Goal: Find specific page/section: Find specific page/section

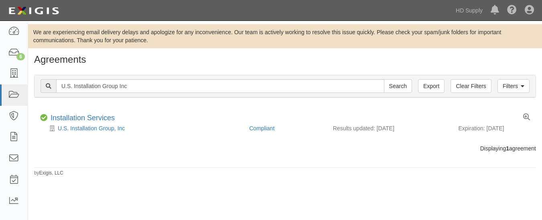
click at [163, 79] on div "Filters Clear Filters Export U.S. Installation Group Inc Search Filters" at bounding box center [285, 86] width 501 height 22
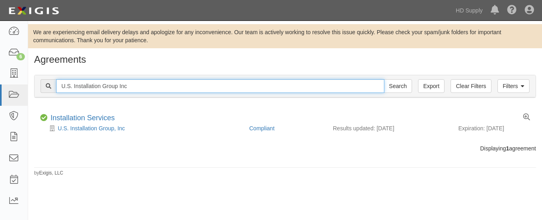
click at [157, 80] on input "U.S. Installation Group Inc" at bounding box center [220, 86] width 328 height 14
type input "U"
type input "TNZ services LLC"
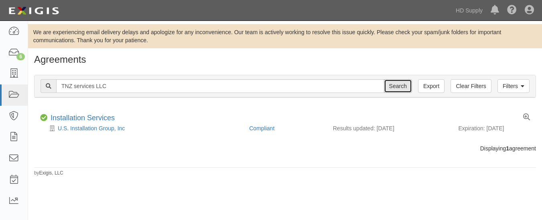
click at [401, 89] on input "Search" at bounding box center [398, 86] width 28 height 14
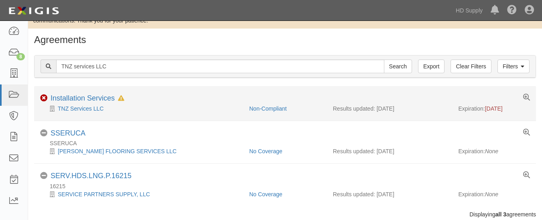
scroll to position [19, 0]
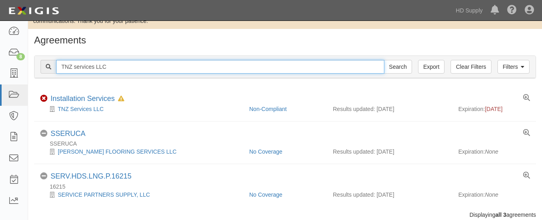
click at [143, 72] on input "TNZ services LLC" at bounding box center [220, 67] width 328 height 14
type input "T"
type input "[PERSON_NAME] Critical Services, LLC"
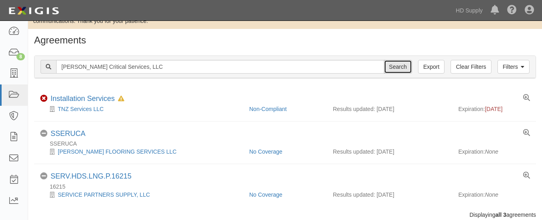
click at [400, 63] on input "Search" at bounding box center [398, 67] width 28 height 14
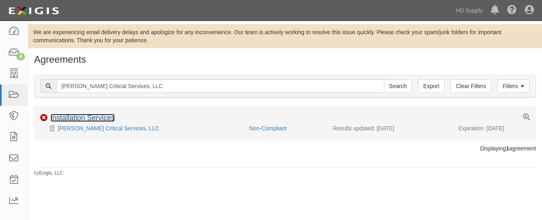
click at [104, 116] on link "Installation Services" at bounding box center [83, 118] width 64 height 8
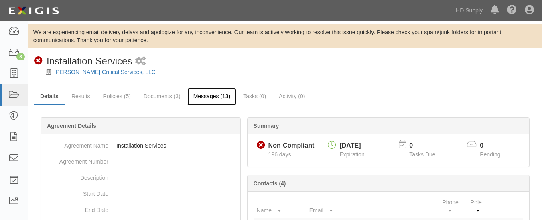
click at [203, 95] on link "Messages (13)" at bounding box center [212, 96] width 49 height 17
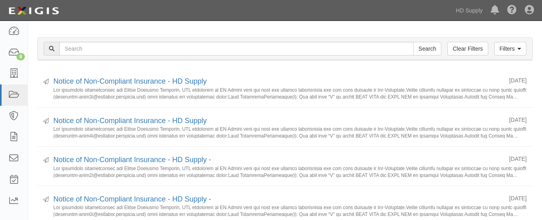
scroll to position [86, 0]
